Goal: Find specific page/section: Find specific page/section

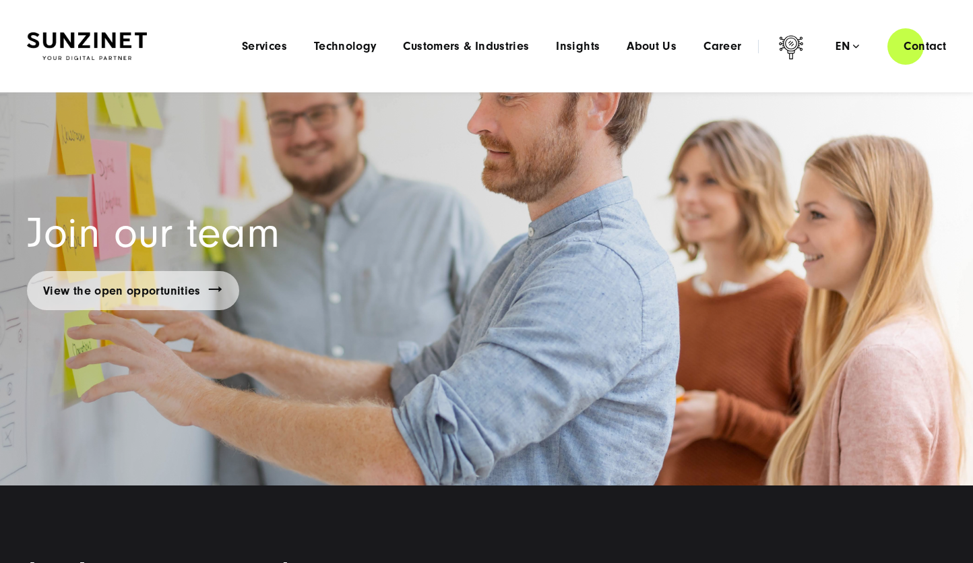
scroll to position [9457, 0]
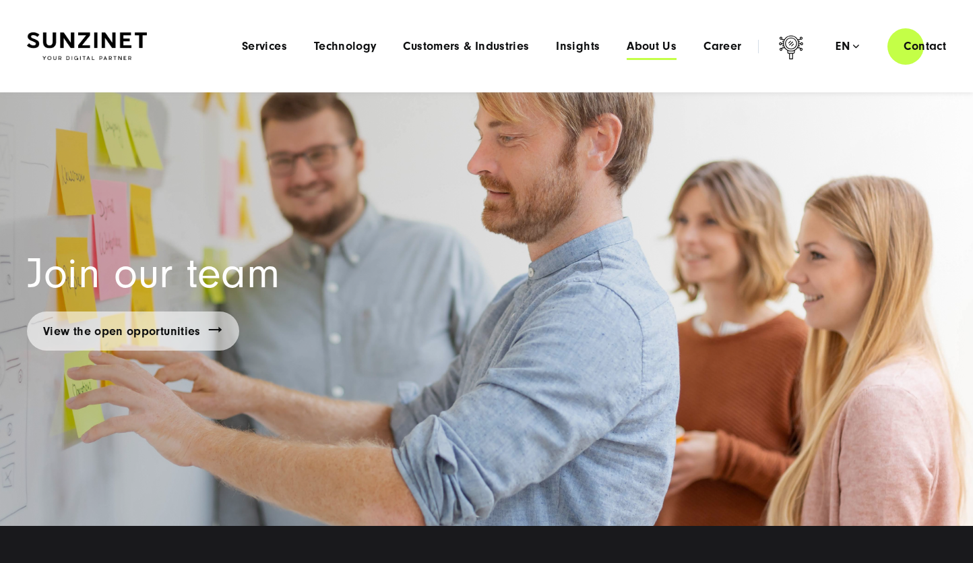
click at [669, 47] on span "About Us" at bounding box center [652, 46] width 50 height 13
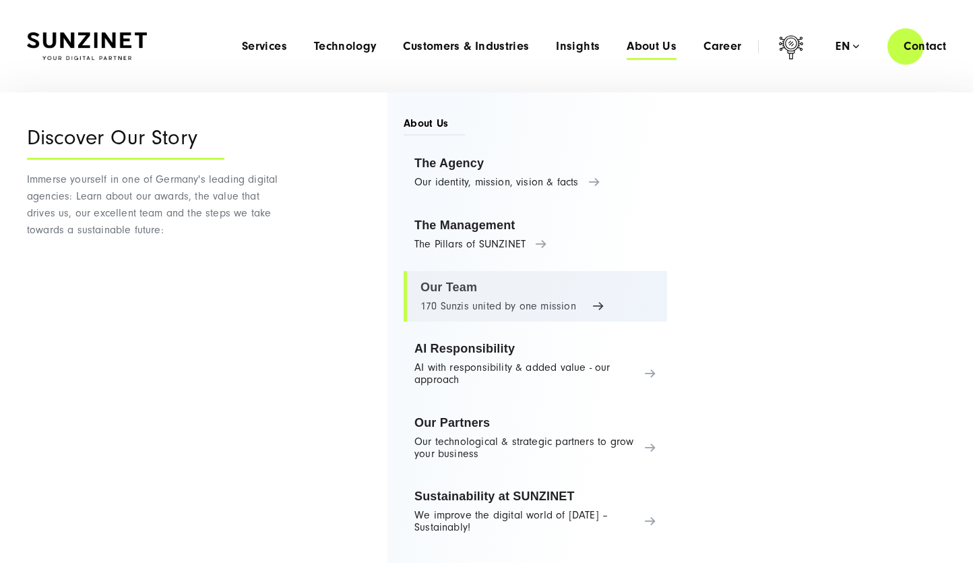
click at [514, 291] on link "Our Team 170 Sunzis united by one mission" at bounding box center [536, 296] width 264 height 51
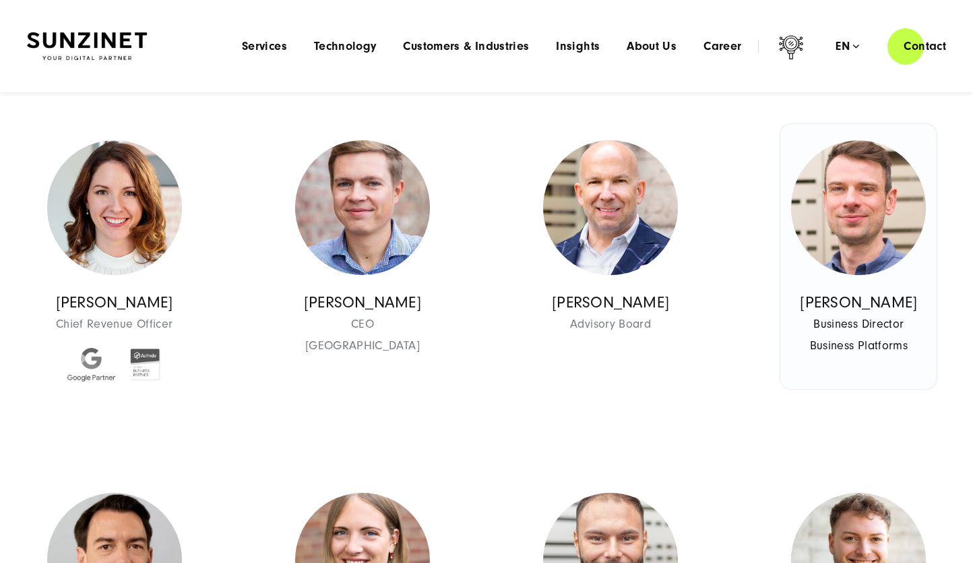
scroll to position [337, 0]
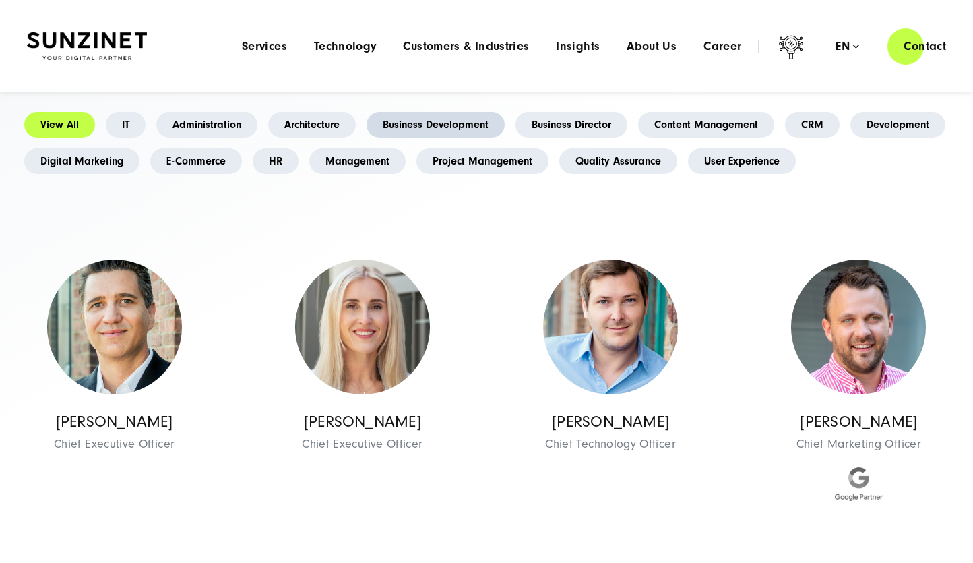
click at [415, 112] on link "Business Development" at bounding box center [436, 125] width 138 height 26
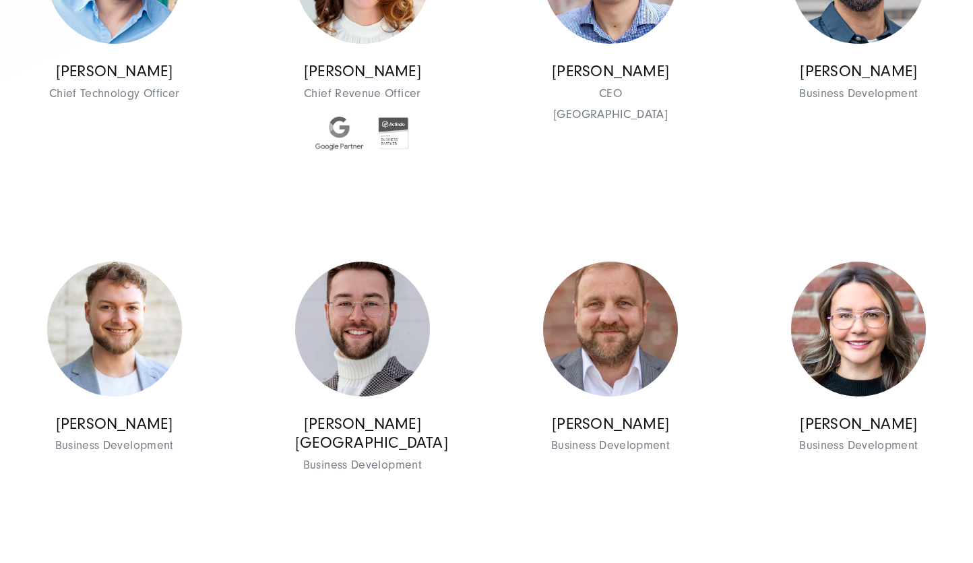
scroll to position [809, 0]
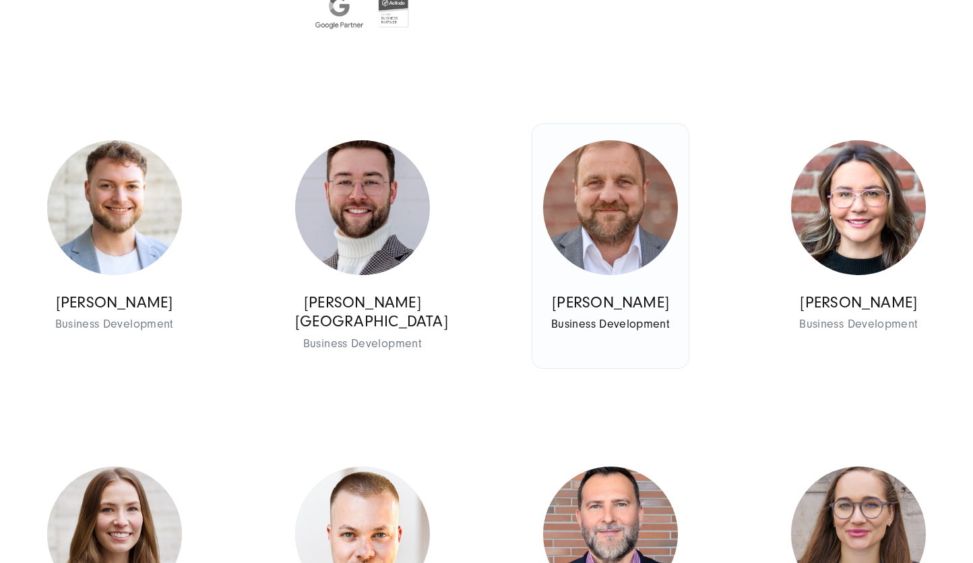
click at [644, 197] on img at bounding box center [610, 207] width 135 height 135
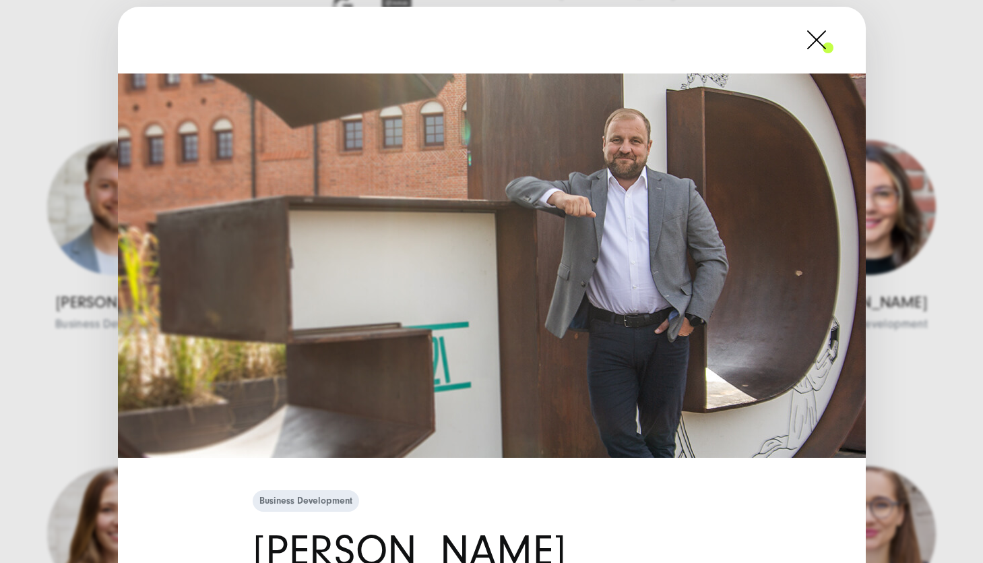
click at [834, 44] on span at bounding box center [834, 40] width 0 height 34
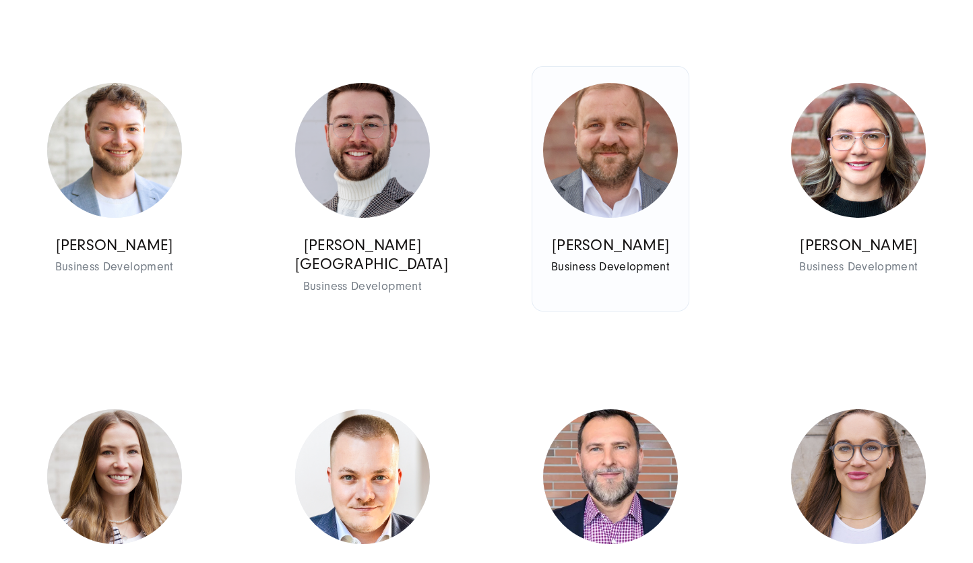
scroll to position [1011, 0]
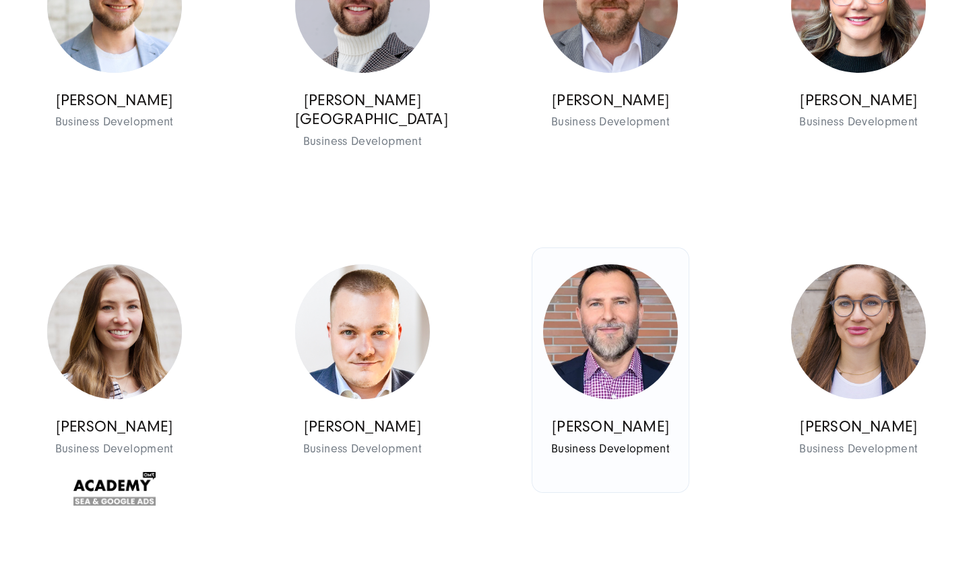
click at [633, 300] on img at bounding box center [610, 331] width 135 height 135
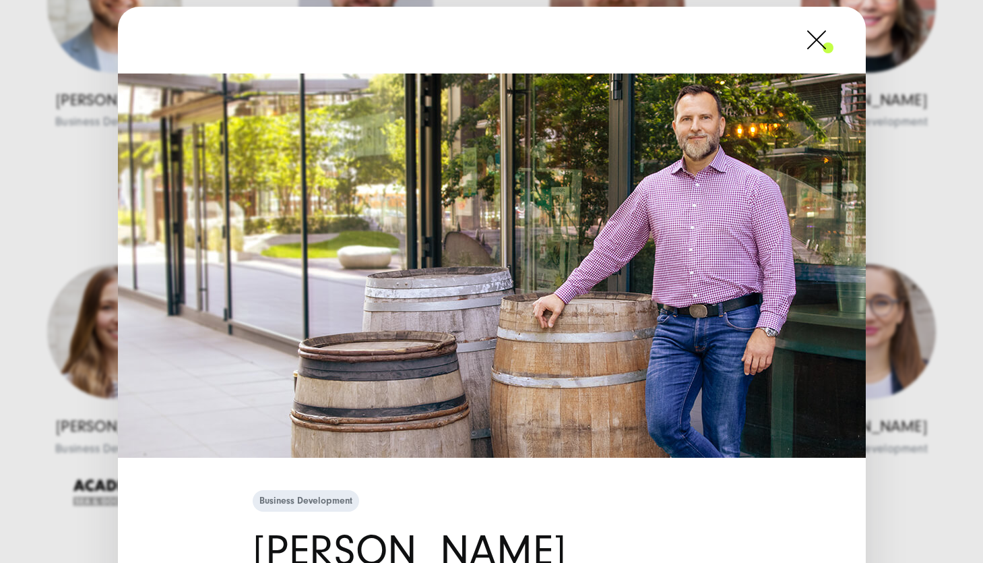
click at [834, 46] on span at bounding box center [834, 40] width 0 height 34
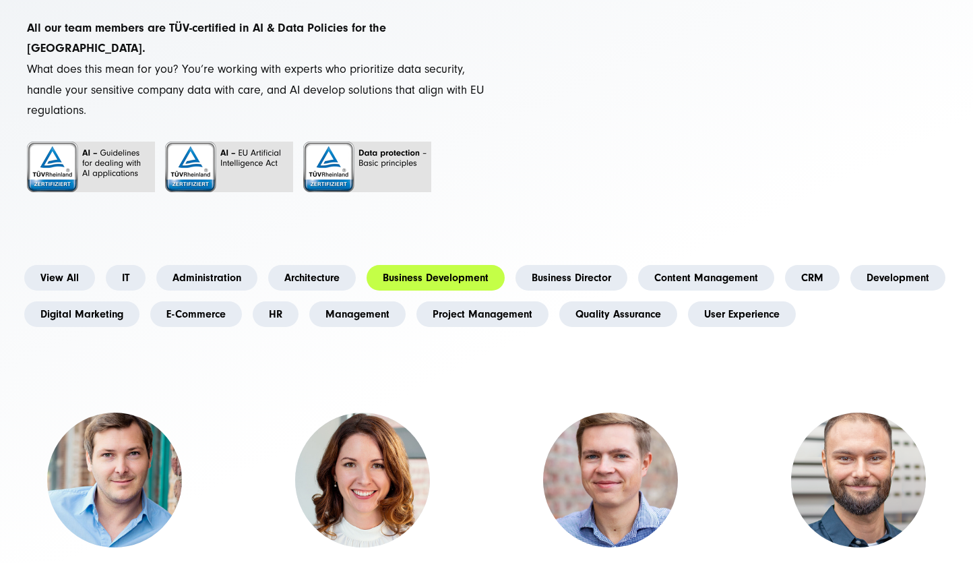
scroll to position [193, 0]
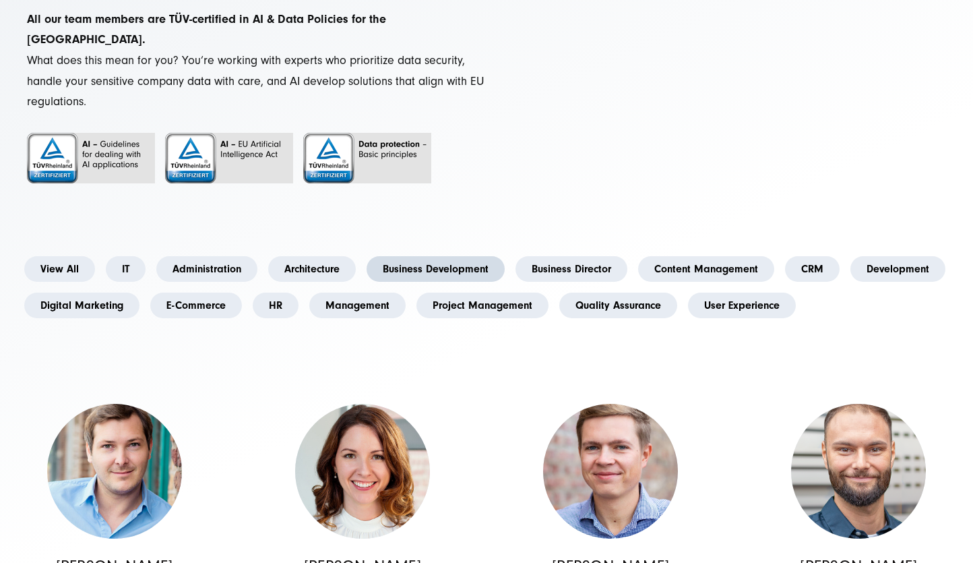
click at [476, 256] on link "Business Development" at bounding box center [436, 269] width 138 height 26
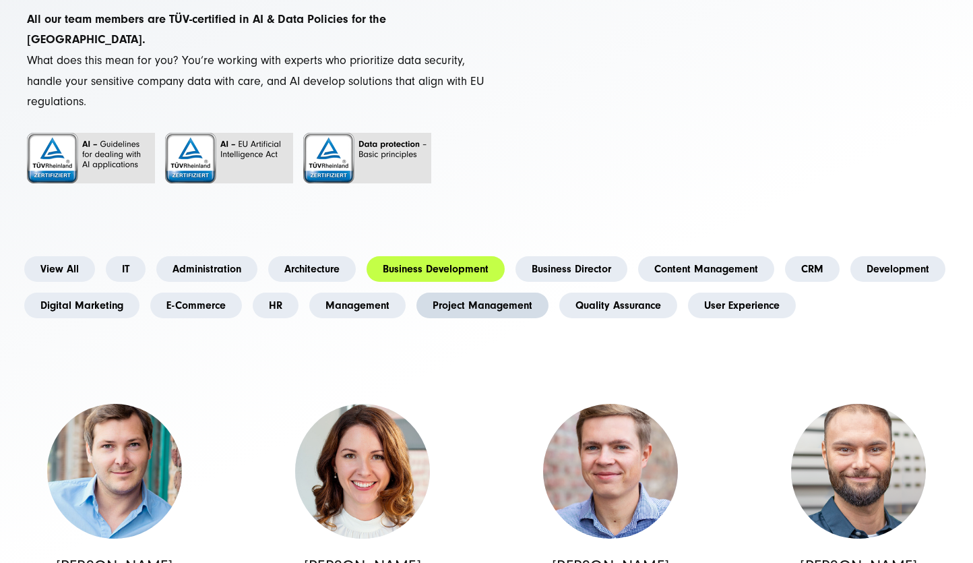
click at [487, 295] on link "Project Management" at bounding box center [483, 306] width 132 height 26
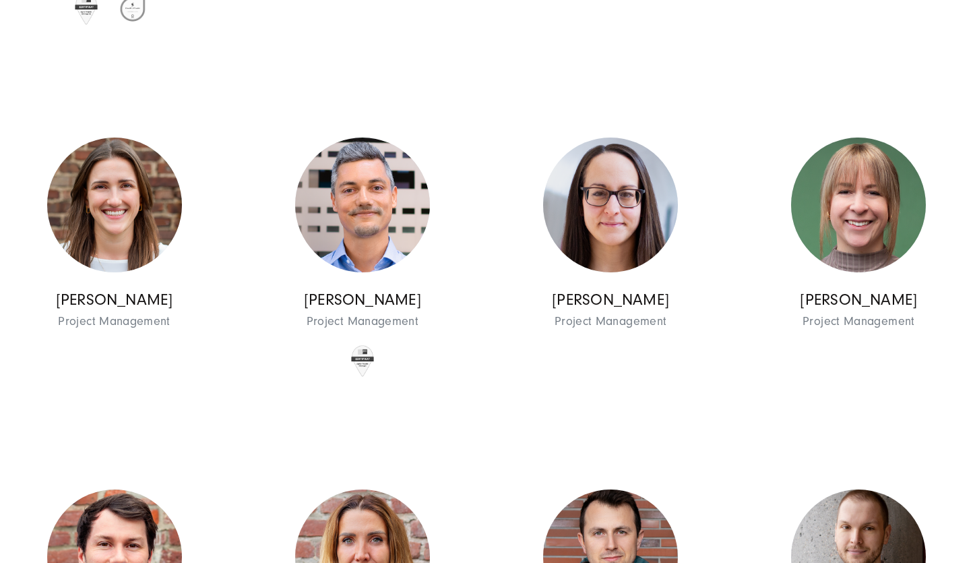
scroll to position [1541, 0]
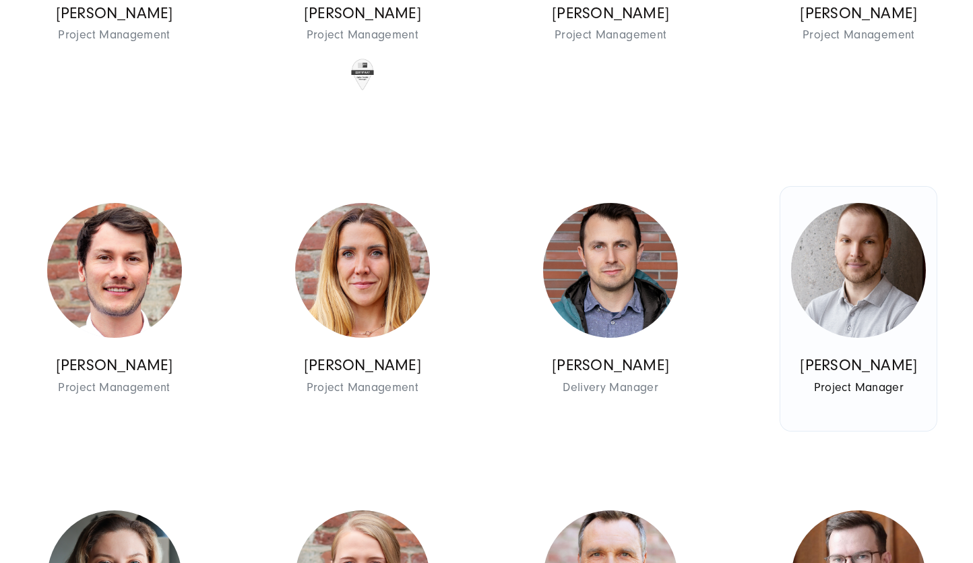
click at [870, 246] on img at bounding box center [858, 270] width 135 height 135
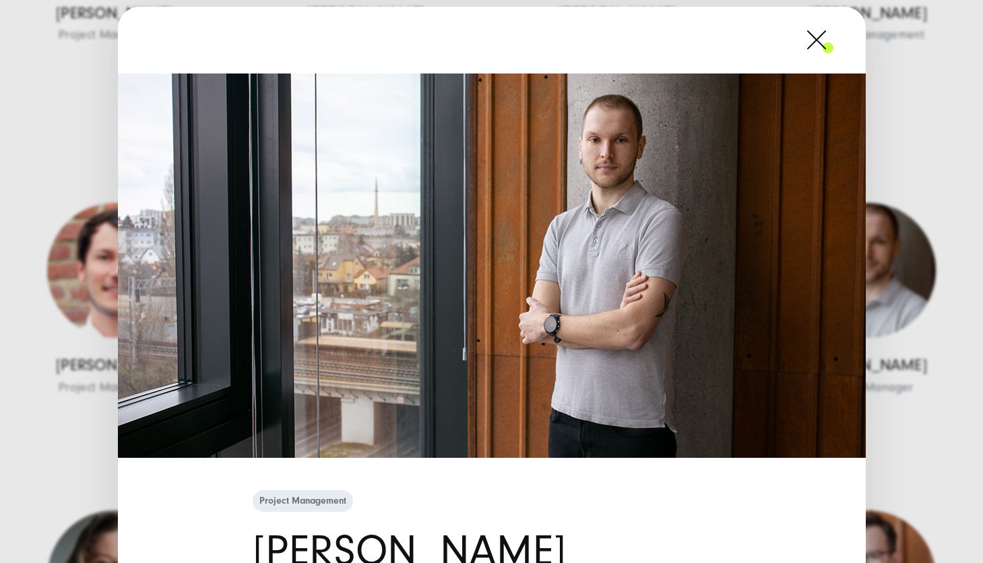
click at [834, 51] on span at bounding box center [834, 40] width 0 height 34
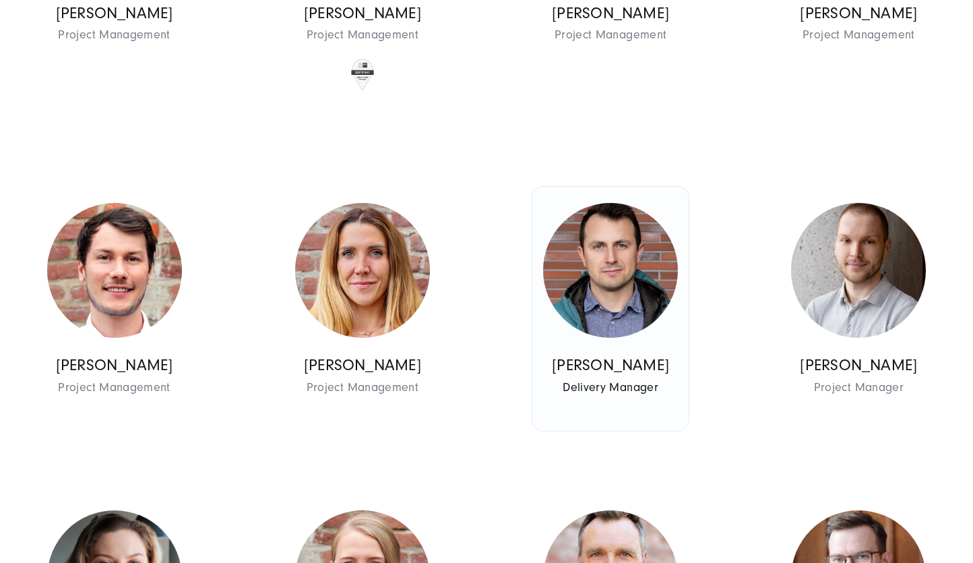
click at [583, 305] on img at bounding box center [610, 270] width 135 height 135
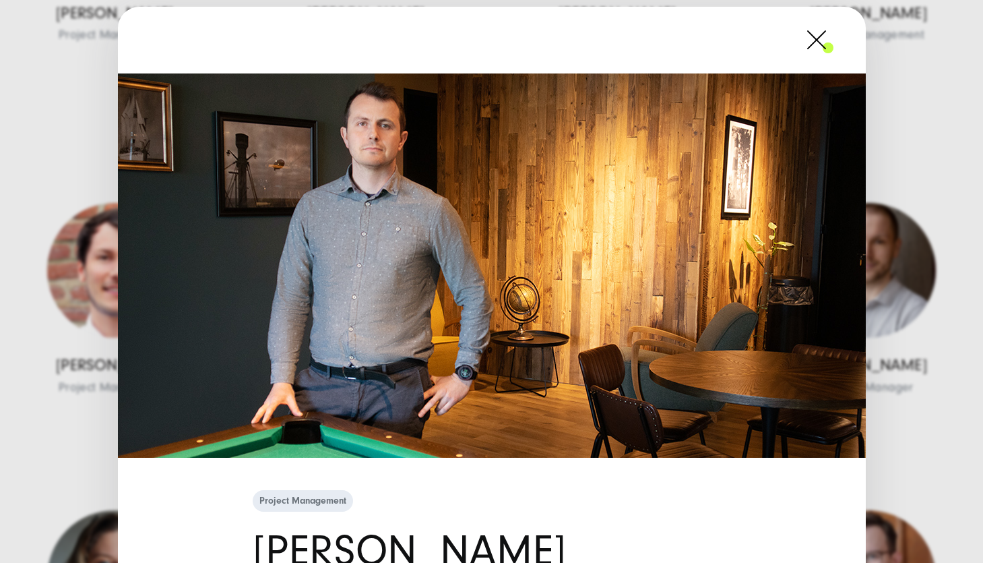
click at [834, 39] on span at bounding box center [834, 40] width 0 height 34
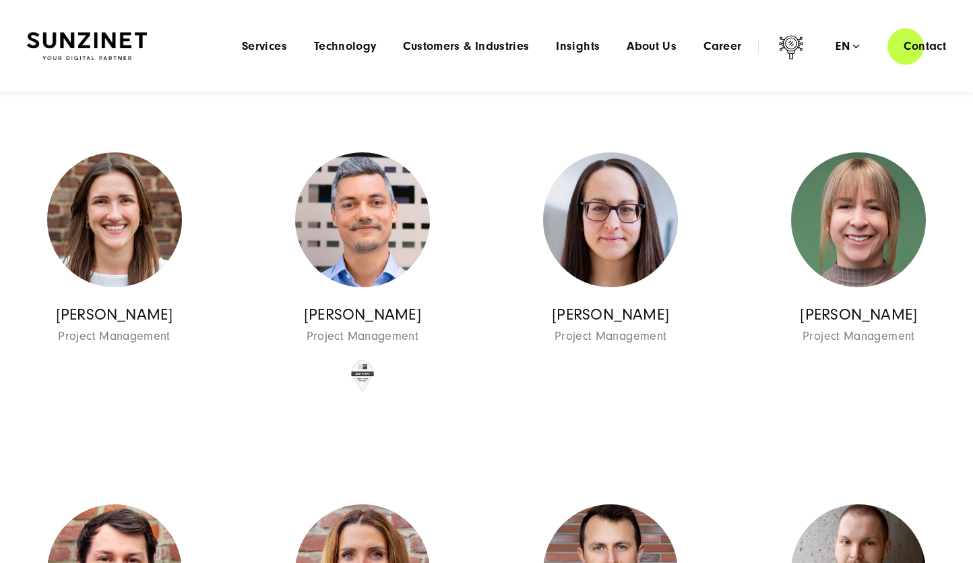
scroll to position [1204, 0]
